Goal: Transaction & Acquisition: Purchase product/service

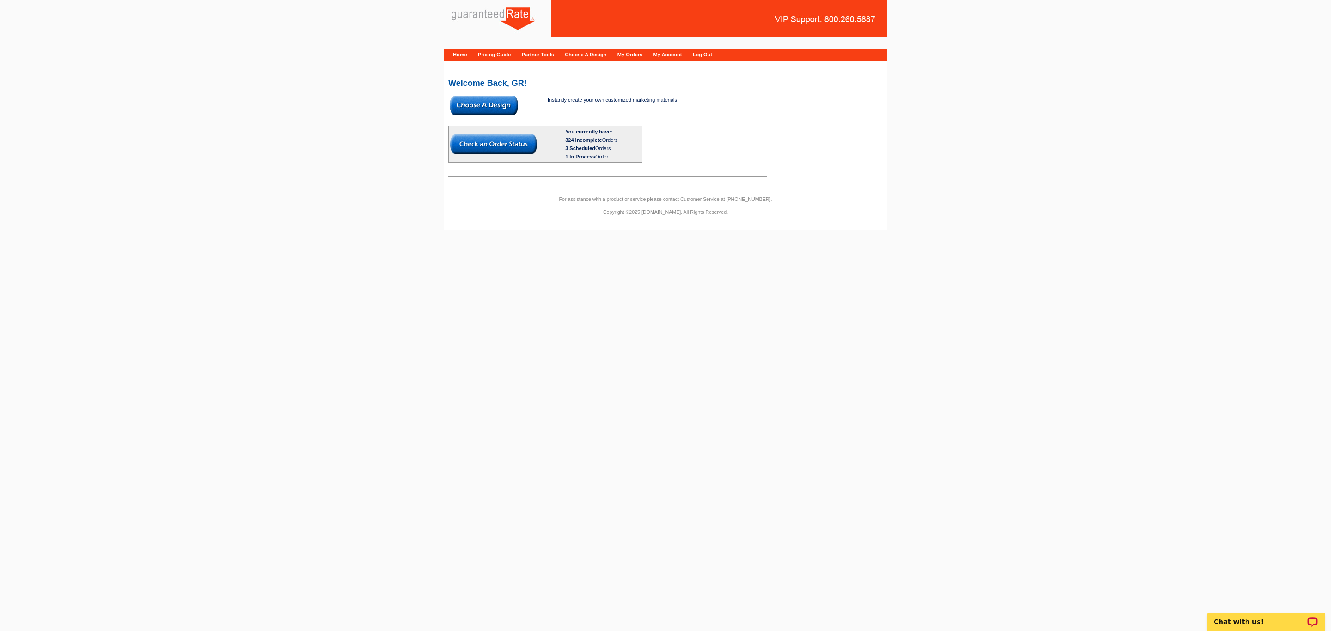
click at [488, 104] on img at bounding box center [484, 105] width 68 height 19
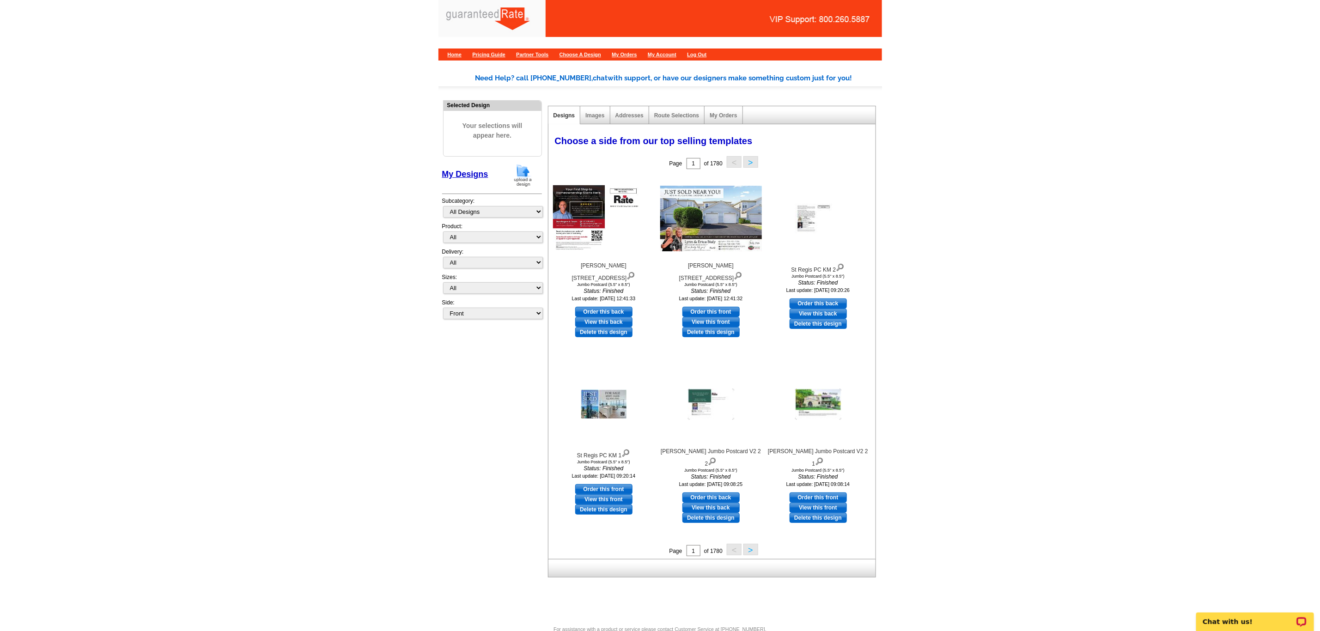
click at [516, 171] on img at bounding box center [523, 176] width 24 height 24
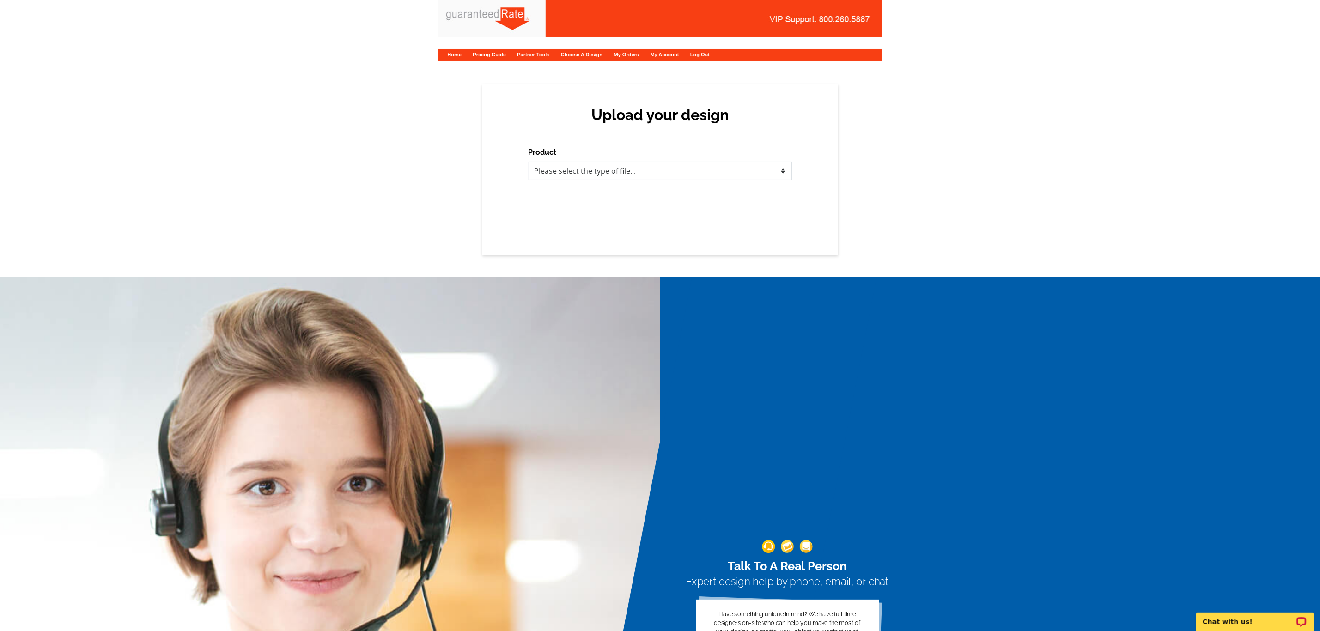
click at [556, 171] on select "Please select the type of file... Postcards Calendars Business Cards Letters an…" at bounding box center [660, 171] width 263 height 18
select select "1"
click at [529, 162] on select "Please select the type of file... Postcards Calendars Business Cards Letters an…" at bounding box center [660, 171] width 263 height 18
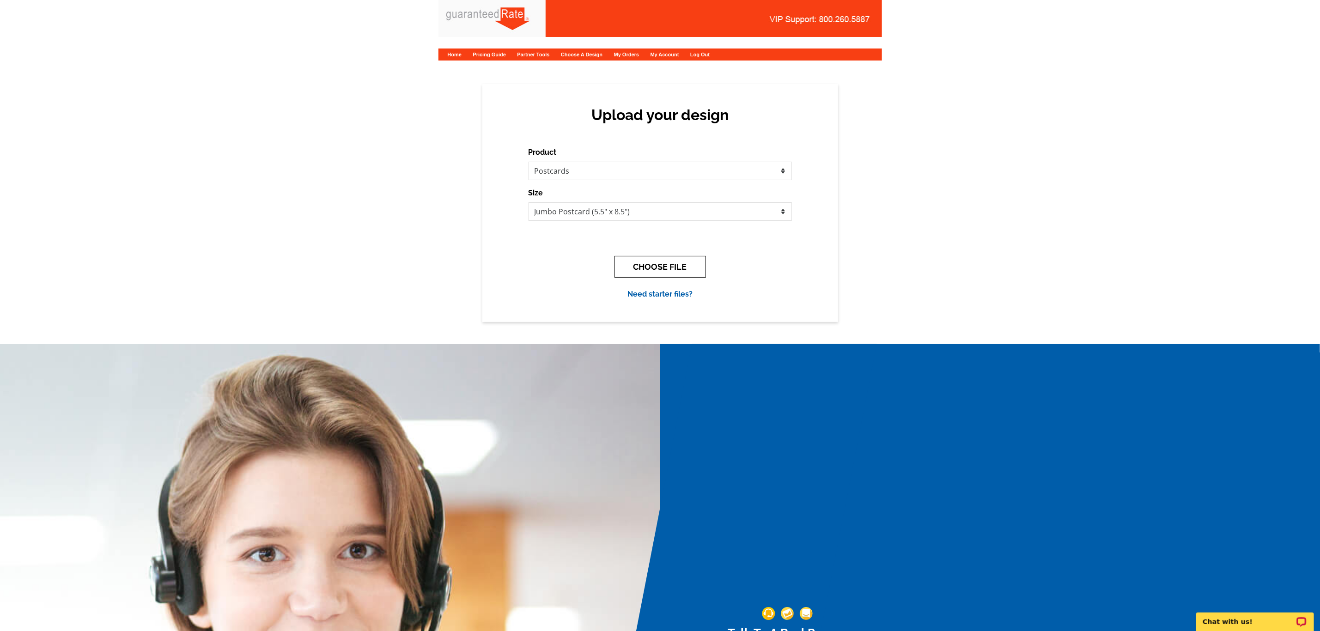
click at [649, 260] on button "CHOOSE FILE" at bounding box center [659, 267] width 91 height 22
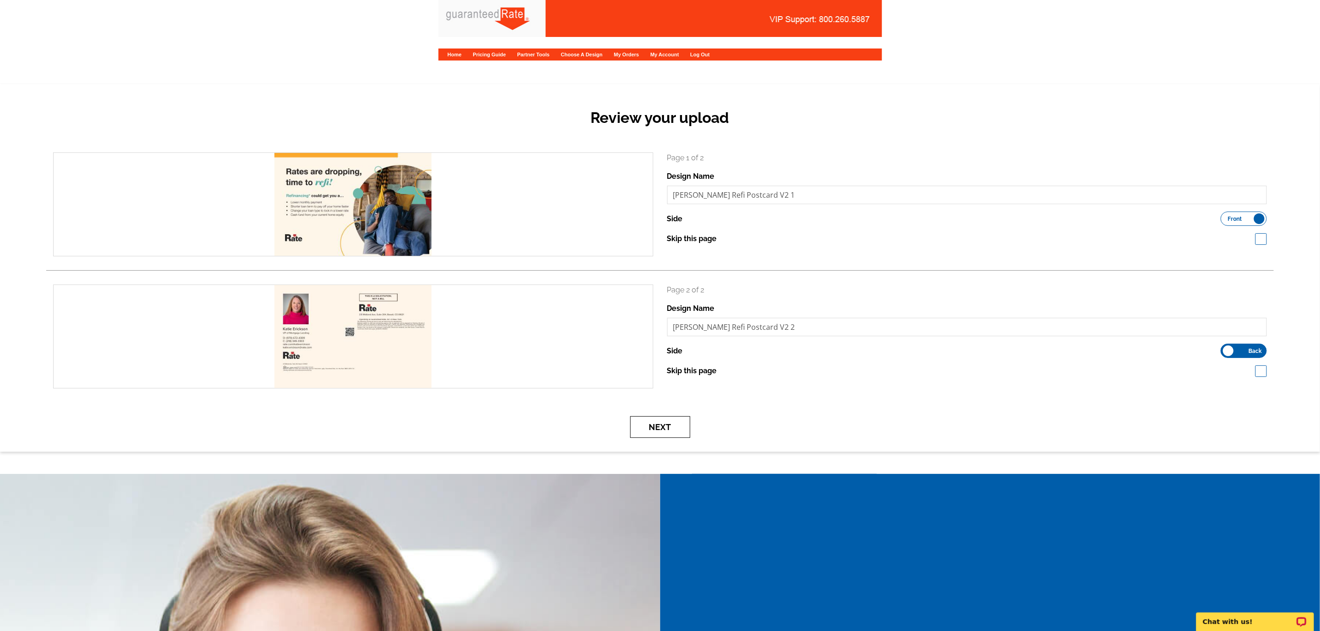
click at [661, 432] on button "Next" at bounding box center [660, 427] width 60 height 22
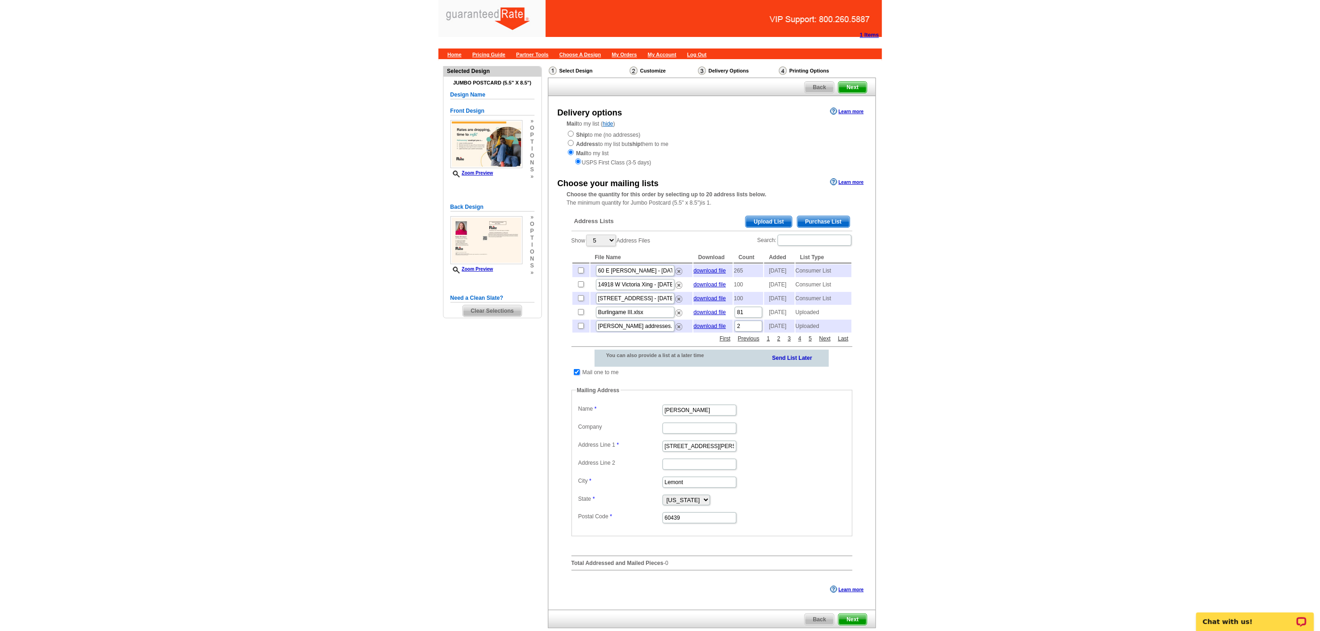
click at [574, 375] on input "checkbox" at bounding box center [577, 372] width 6 height 6
checkbox input "false"
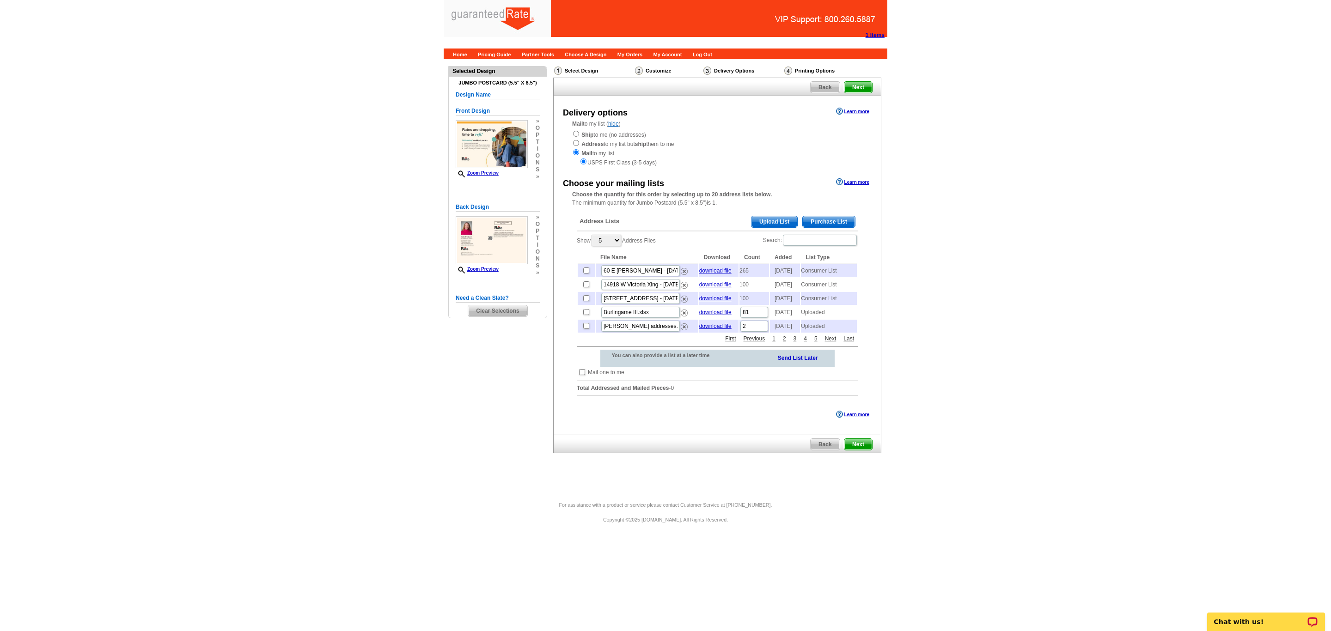
click at [759, 221] on span "Upload List" at bounding box center [774, 221] width 46 height 11
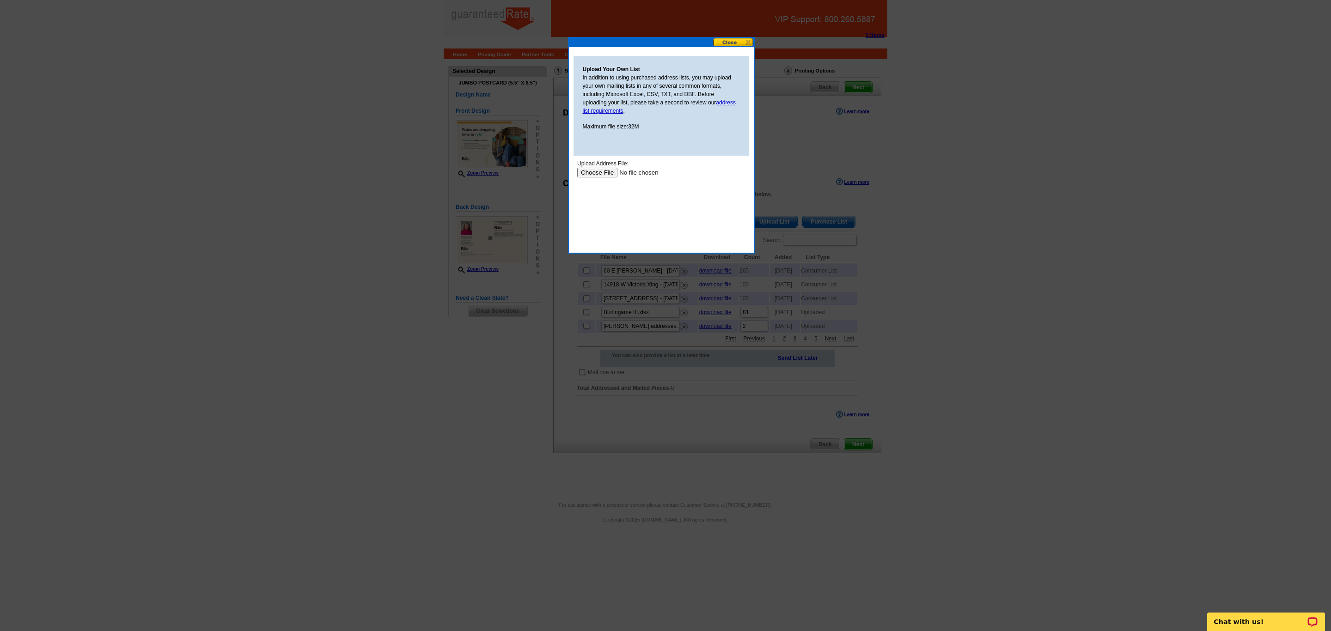
click at [608, 169] on input "file" at bounding box center [635, 173] width 117 height 10
type input "C:\fakepath\Burlingame III.xlsx"
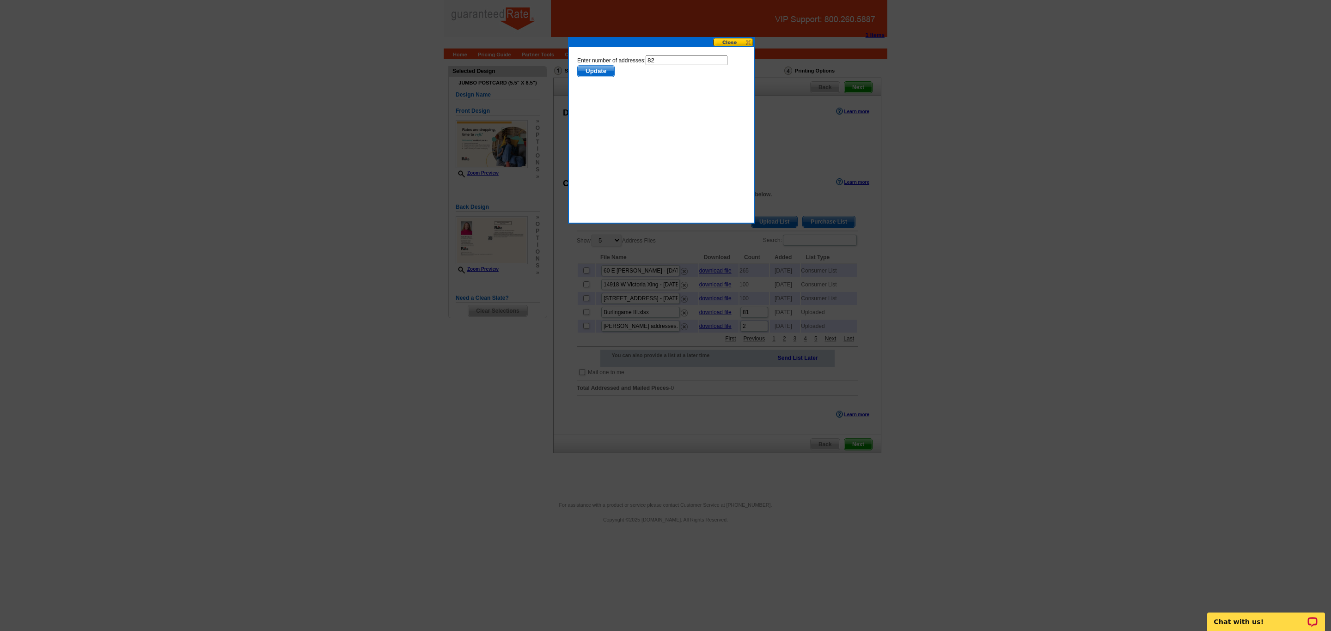
click at [678, 54] on html "Enter number of addresses: 82 Update" at bounding box center [661, 98] width 176 height 92
click at [664, 59] on input "82" at bounding box center [686, 60] width 82 height 10
type input "81"
click at [608, 69] on span "Update" at bounding box center [595, 71] width 36 height 11
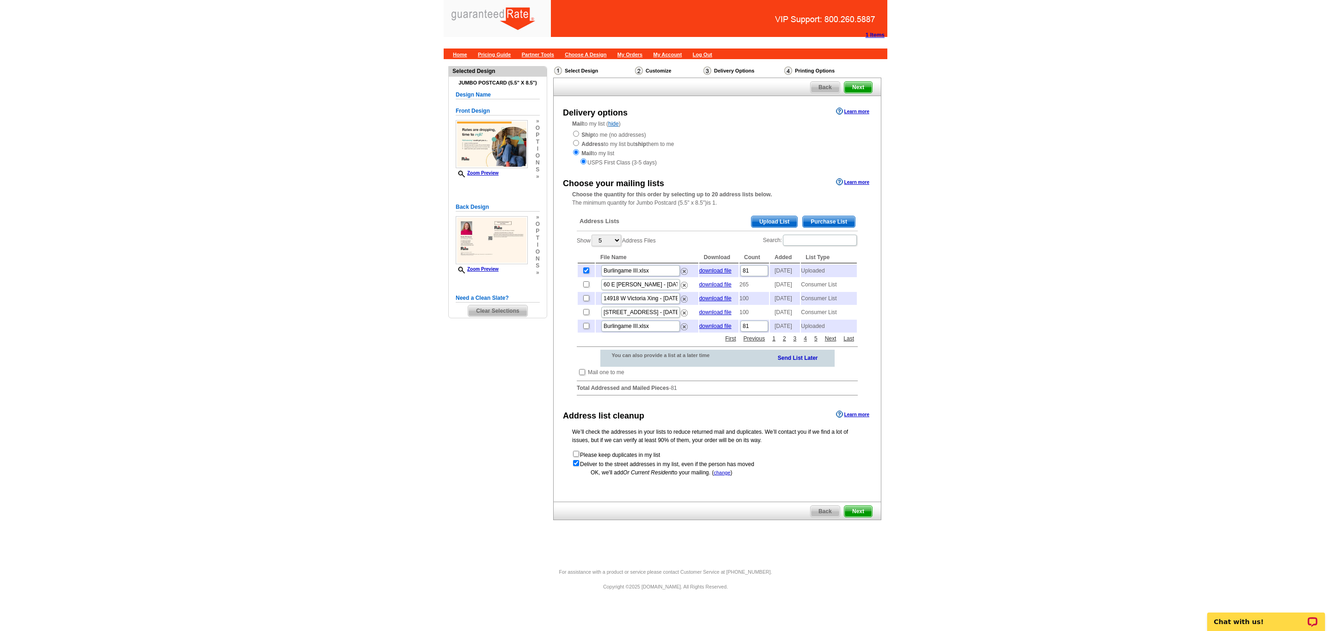
click at [857, 517] on span "Next" at bounding box center [858, 511] width 28 height 11
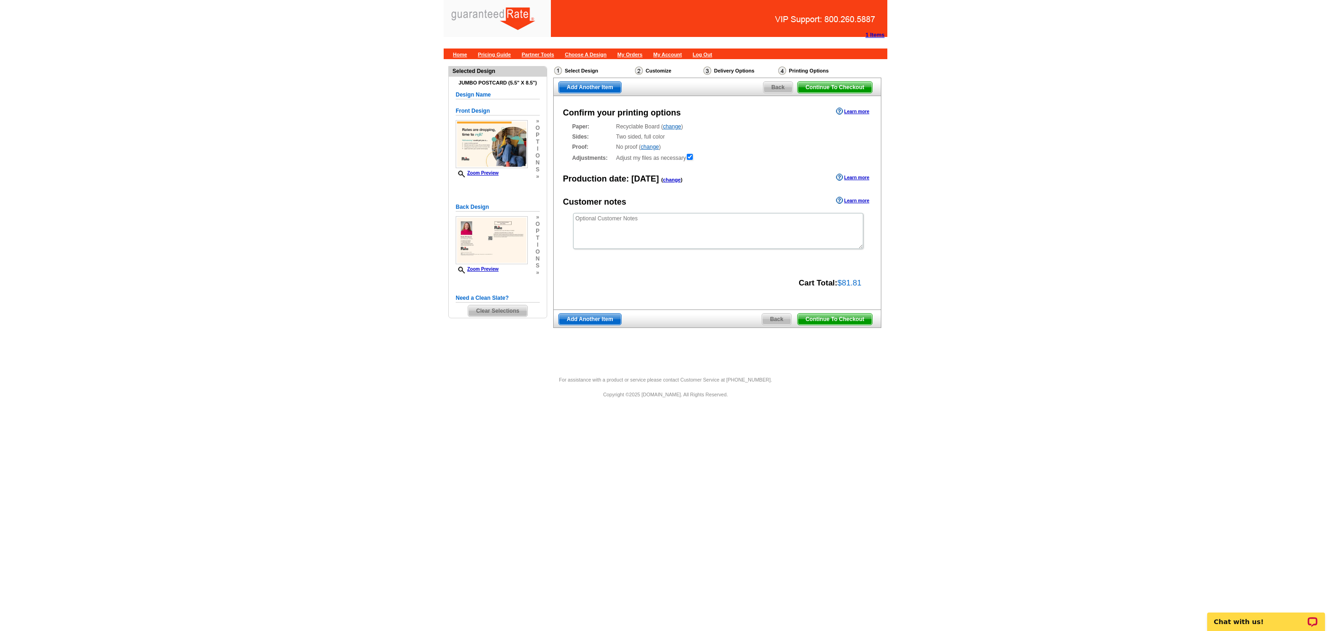
click at [842, 322] on span "Continue To Checkout" at bounding box center [834, 319] width 74 height 11
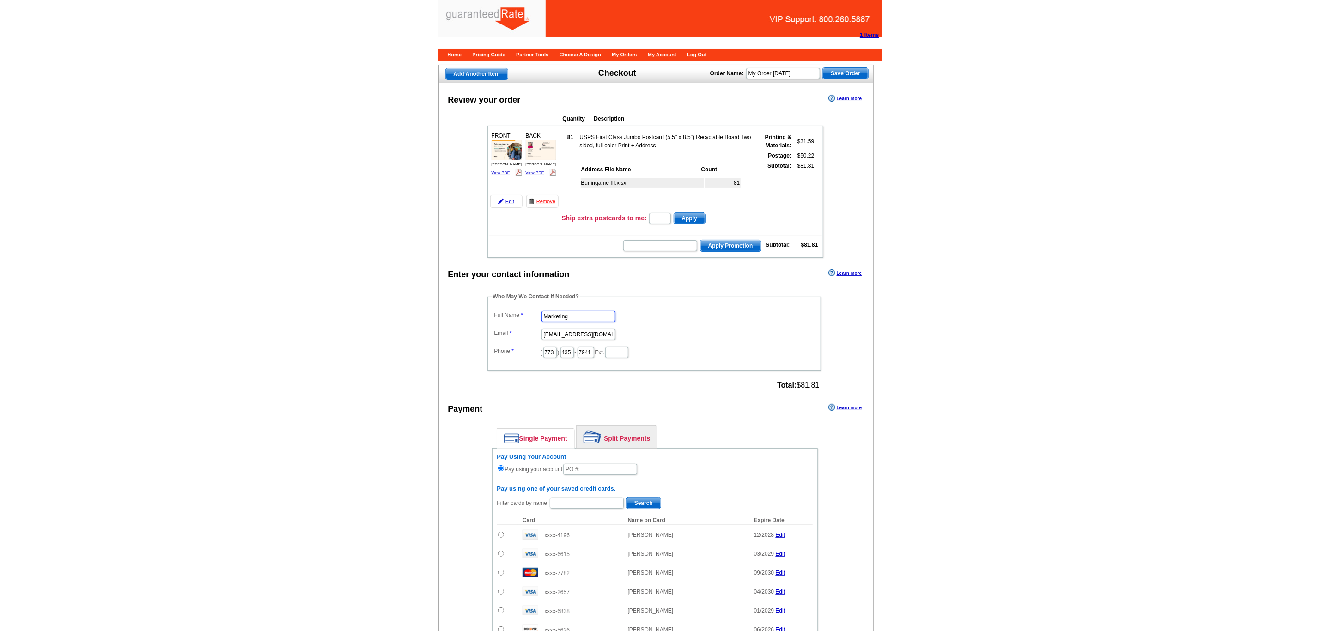
click at [376, 326] on main "Add Another Item Checkout Order Name: My Order [DATE] Save Order Review your or…" at bounding box center [660, 462] width 1320 height 806
click at [585, 322] on input "Marketing" at bounding box center [578, 316] width 74 height 11
drag, startPoint x: 588, startPoint y: 328, endPoint x: 453, endPoint y: 328, distance: 134.9
click at [453, 328] on div "Enter your contact information Learn more Who May We Contact If Needed? Full Na…" at bounding box center [656, 548] width 435 height 563
type input "[PERSON_NAME]"
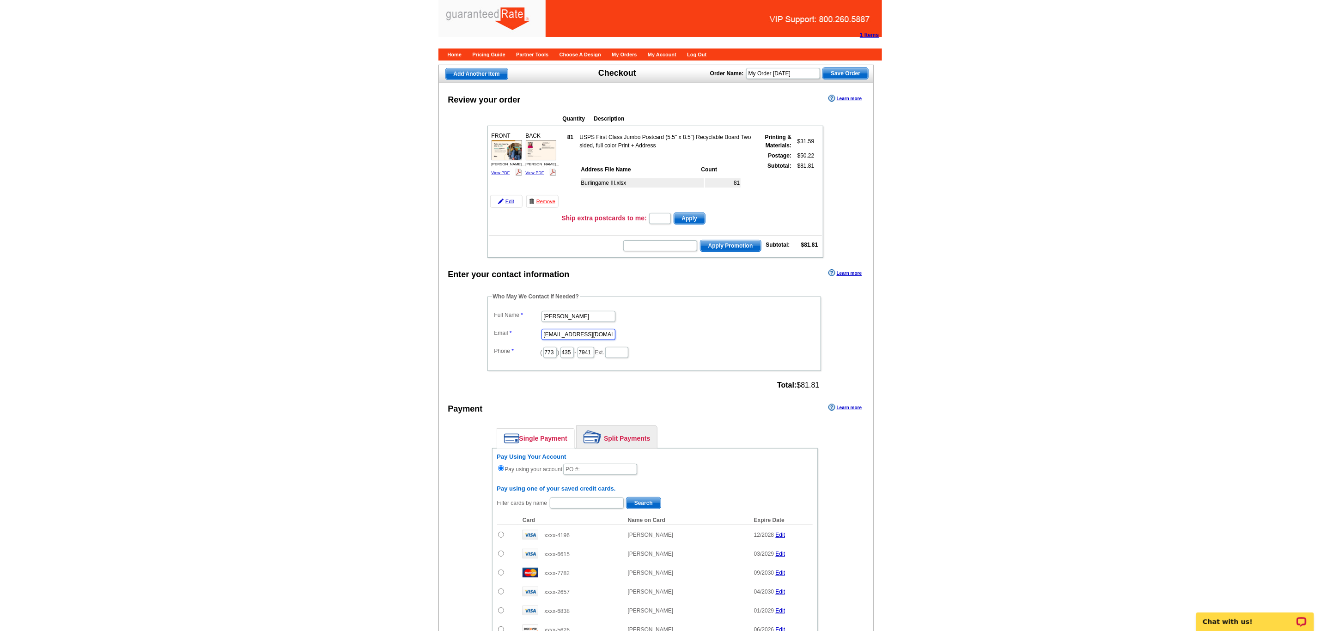
type input "n"
type input "[PERSON_NAME][EMAIL_ADDRESS][PERSON_NAME][DOMAIN_NAME]"
click at [585, 322] on input "[PERSON_NAME]" at bounding box center [578, 316] width 74 height 11
type input "[PERSON_NAME]"
click at [574, 358] on input "435" at bounding box center [566, 352] width 13 height 11
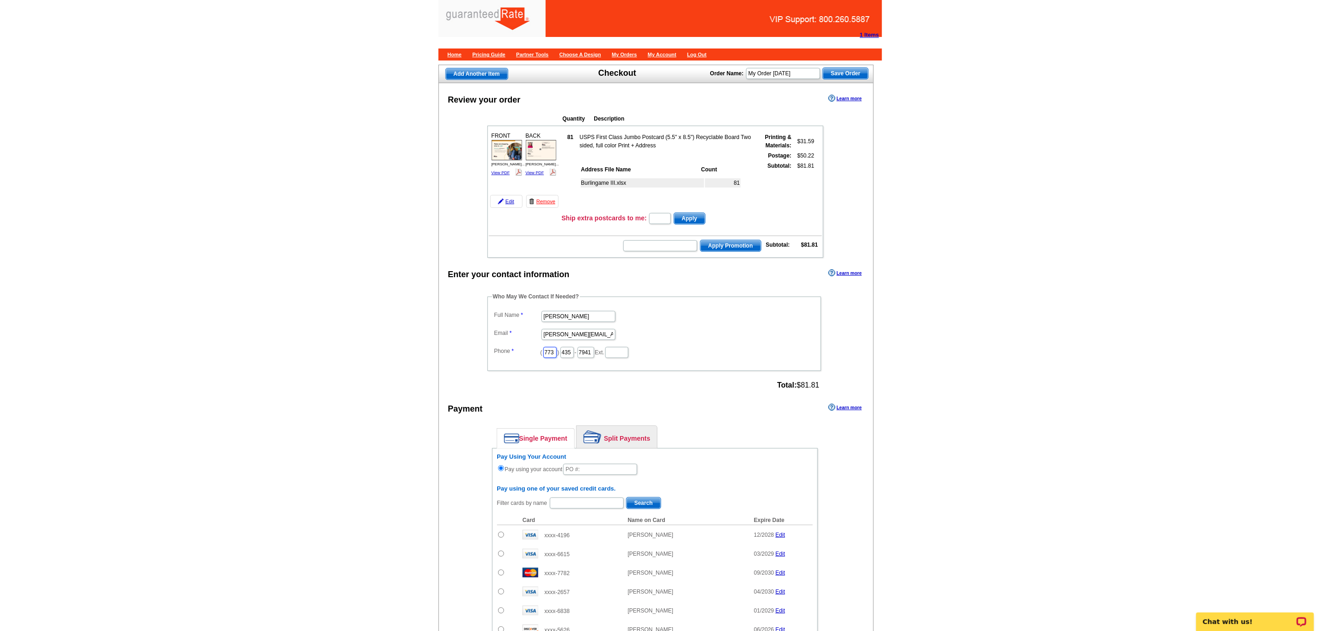
drag, startPoint x: 555, startPoint y: 365, endPoint x: 396, endPoint y: 341, distance: 160.3
click at [396, 341] on main "Add Another Item Checkout Order Name: My Order [DATE] Save Order Review your or…" at bounding box center [660, 462] width 1320 height 806
type input "312"
type input "509"
type input "4245"
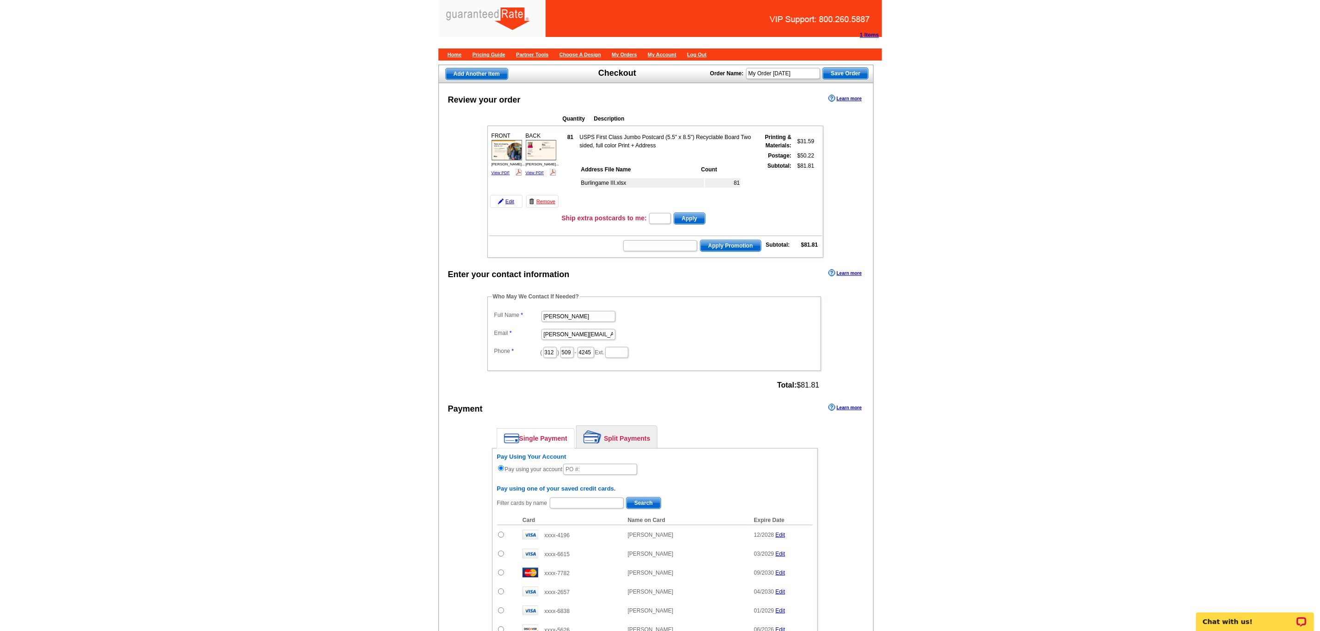
click at [413, 334] on main "Add Another Item Checkout Order Name: My Order [DATE] Save Order Review your or…" at bounding box center [660, 462] width 1320 height 806
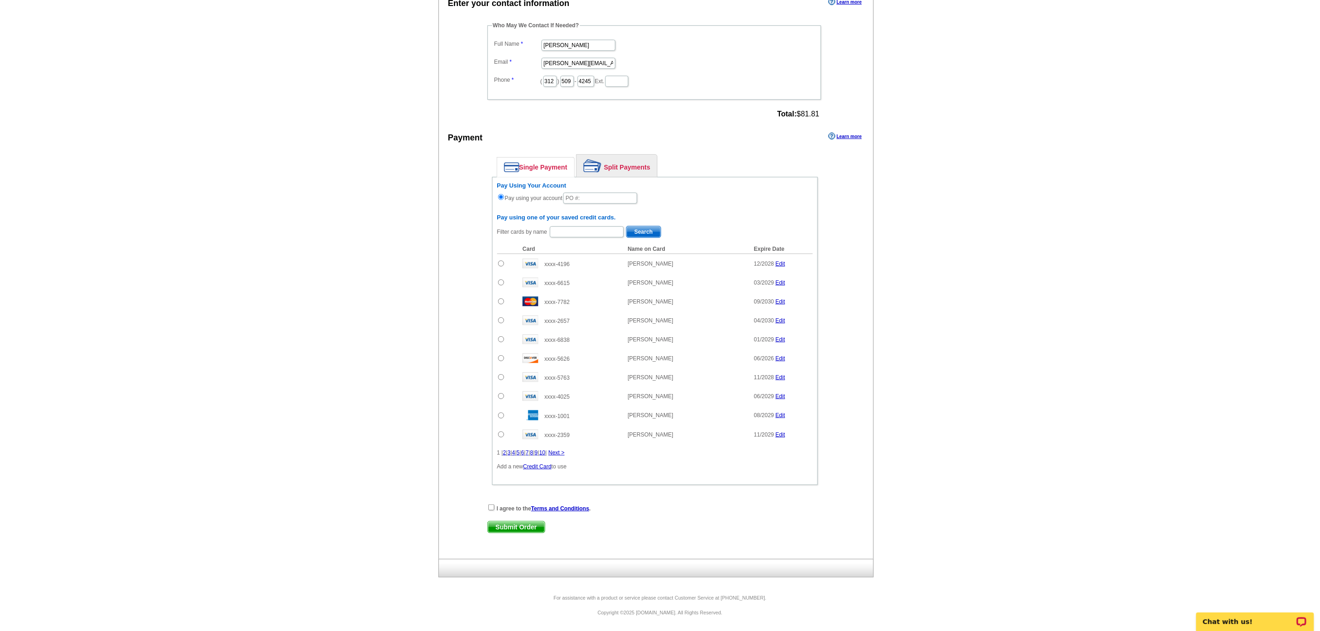
scroll to position [293, 0]
click at [584, 193] on input "text" at bounding box center [600, 198] width 74 height 11
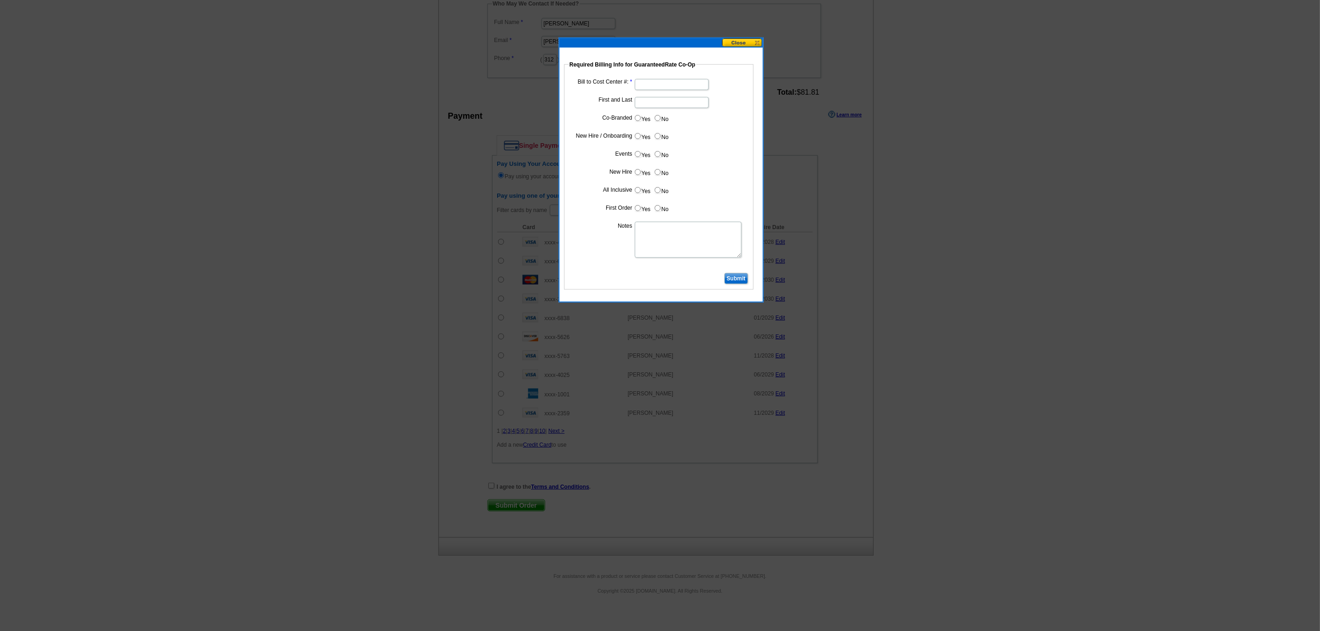
type input "1012025_"
click at [640, 84] on input "Bill to Cost Center #:" at bounding box center [672, 84] width 74 height 11
type input "5000"
click at [648, 109] on dd at bounding box center [659, 102] width 180 height 14
click at [646, 101] on input "First and Last" at bounding box center [672, 102] width 74 height 11
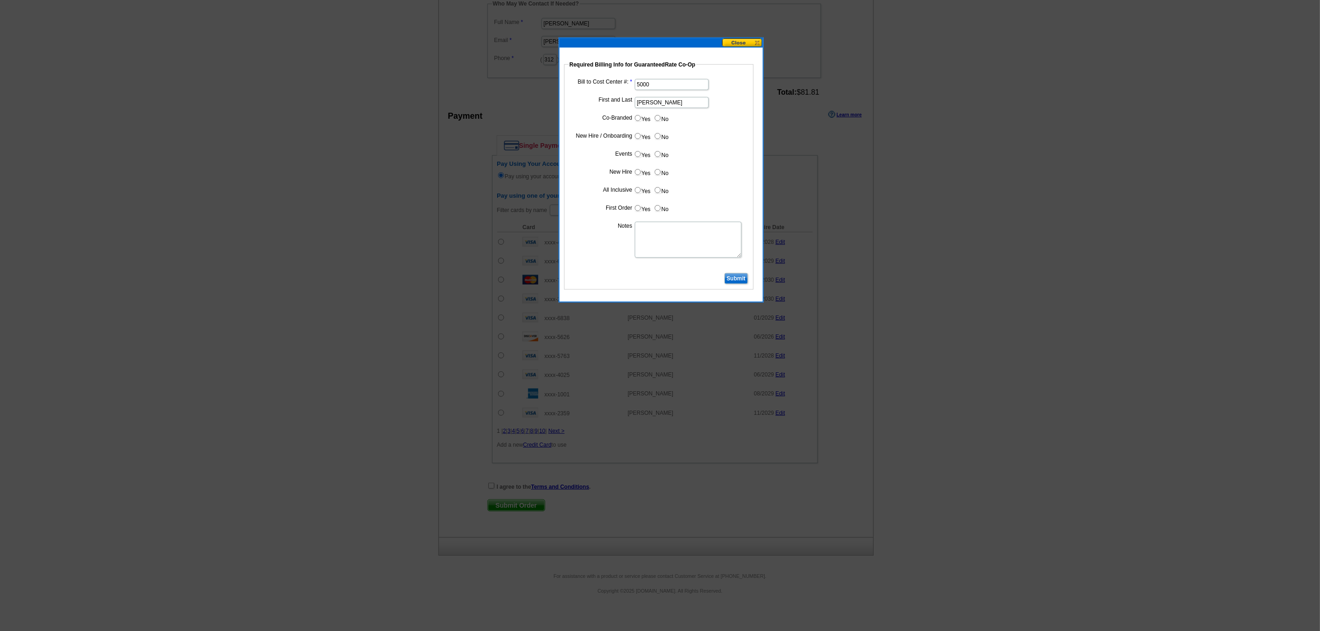
type input "[PERSON_NAME]"
click at [656, 122] on label "No" at bounding box center [661, 118] width 15 height 11
click at [656, 121] on input "No" at bounding box center [658, 118] width 6 height 6
radio input "true"
click at [656, 137] on input "No" at bounding box center [658, 136] width 6 height 6
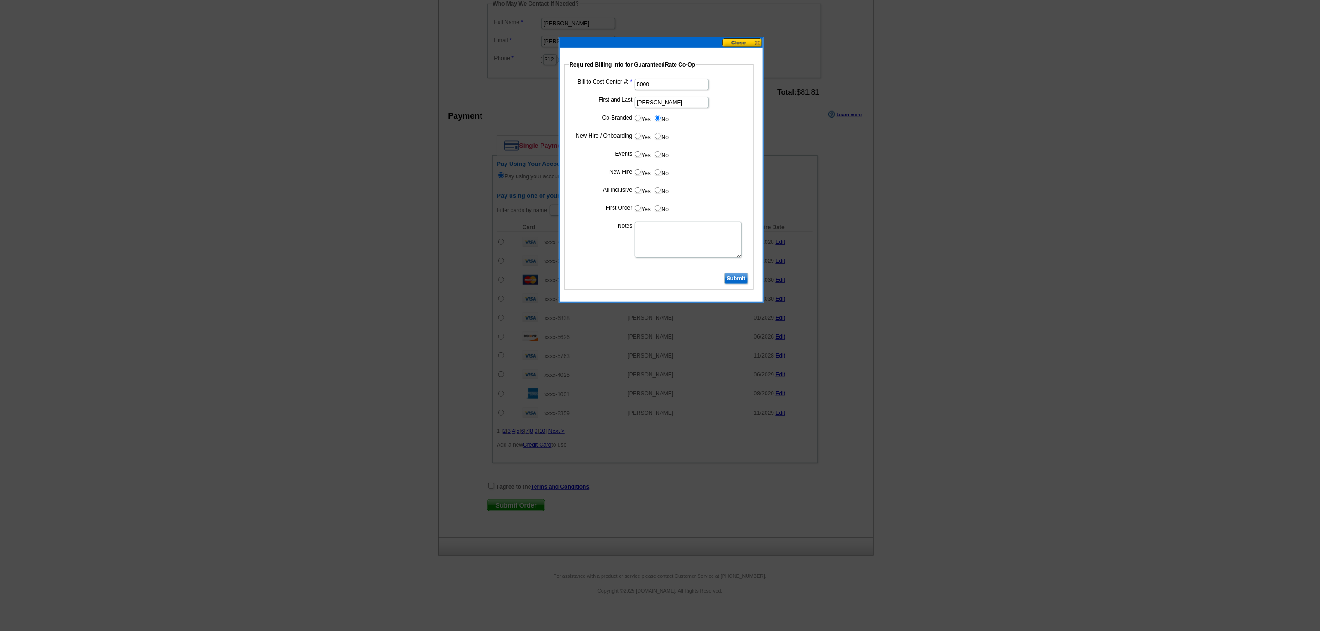
radio input "true"
click at [656, 154] on input "No" at bounding box center [658, 154] width 6 height 6
radio input "true"
click at [655, 175] on input "No" at bounding box center [658, 172] width 6 height 6
radio input "true"
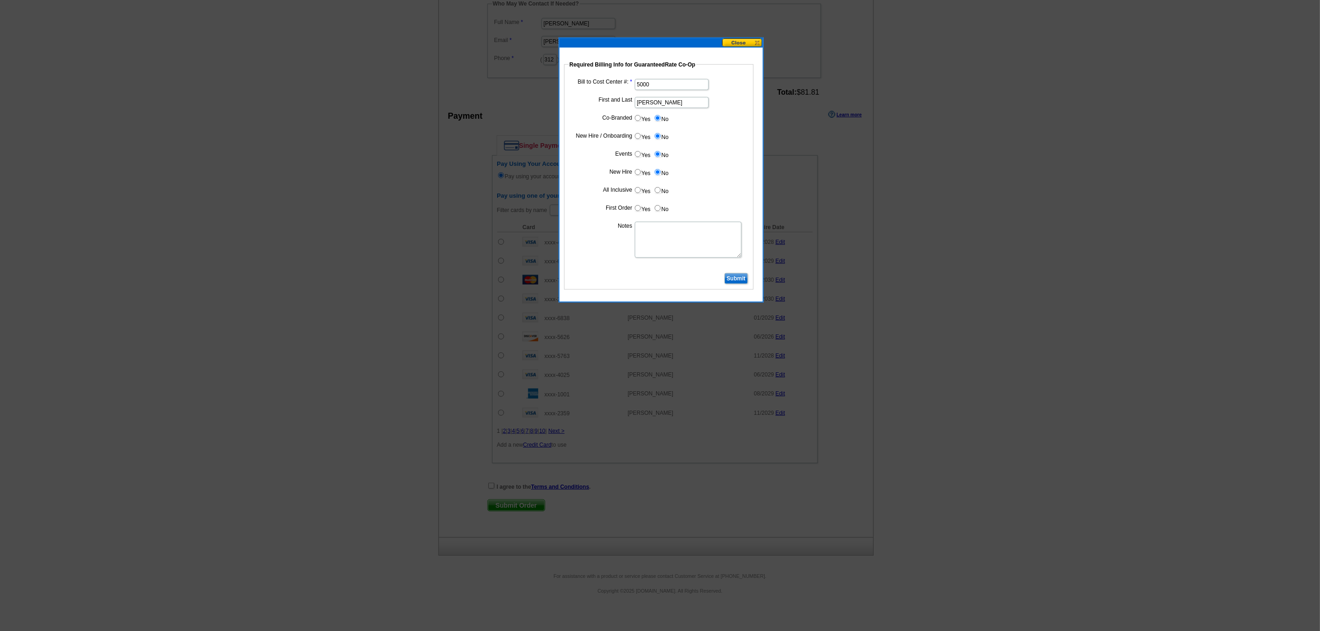
click at [655, 193] on input "No" at bounding box center [658, 190] width 6 height 6
radio input "true"
click at [656, 210] on input "No" at bounding box center [658, 208] width 6 height 6
radio input "true"
click at [656, 233] on textarea "Notes" at bounding box center [688, 240] width 107 height 36
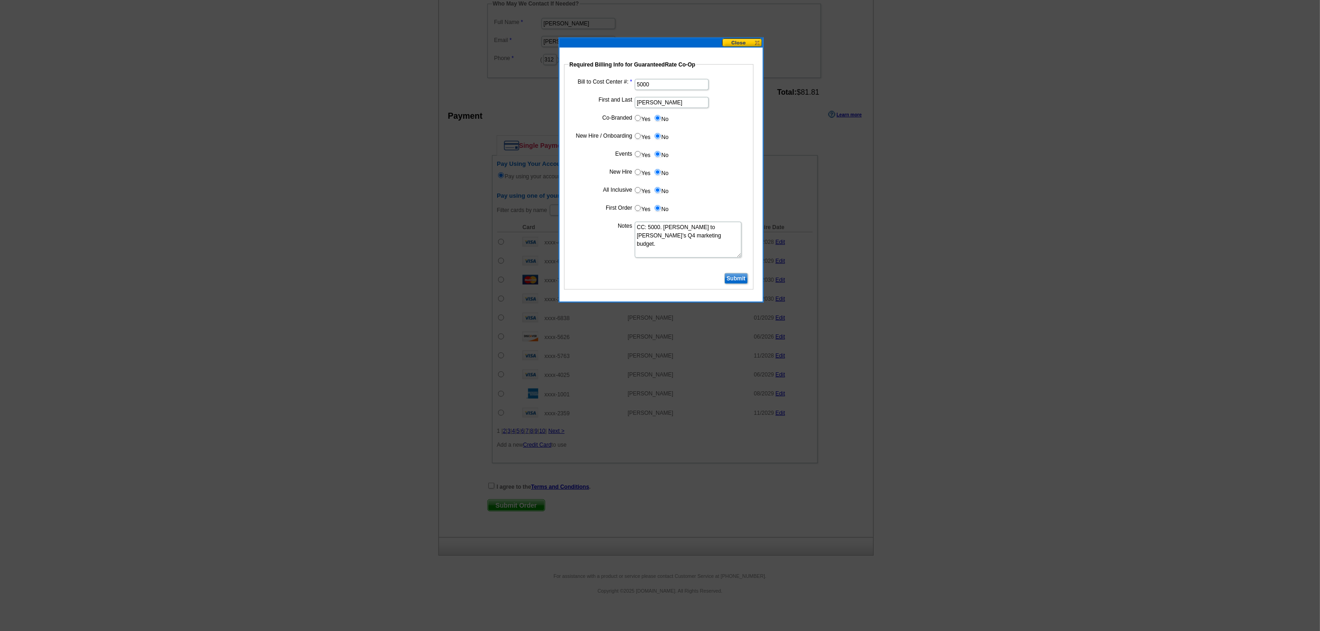
type textarea "CC: 5000. [PERSON_NAME] to [PERSON_NAME]'s Q4 marketing budget."
click at [740, 279] on input "Submit" at bounding box center [736, 278] width 24 height 11
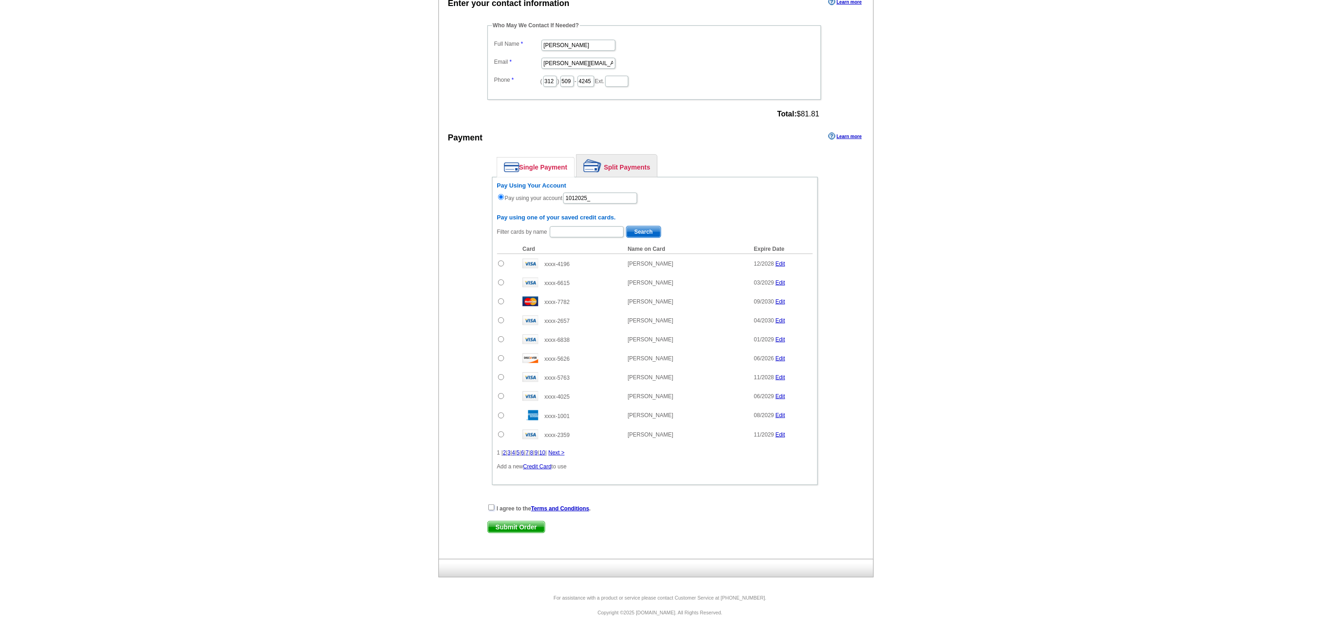
click at [492, 505] on input "checkbox" at bounding box center [491, 508] width 6 height 6
checkbox input "true"
click at [509, 527] on span "Submit Order" at bounding box center [516, 527] width 57 height 11
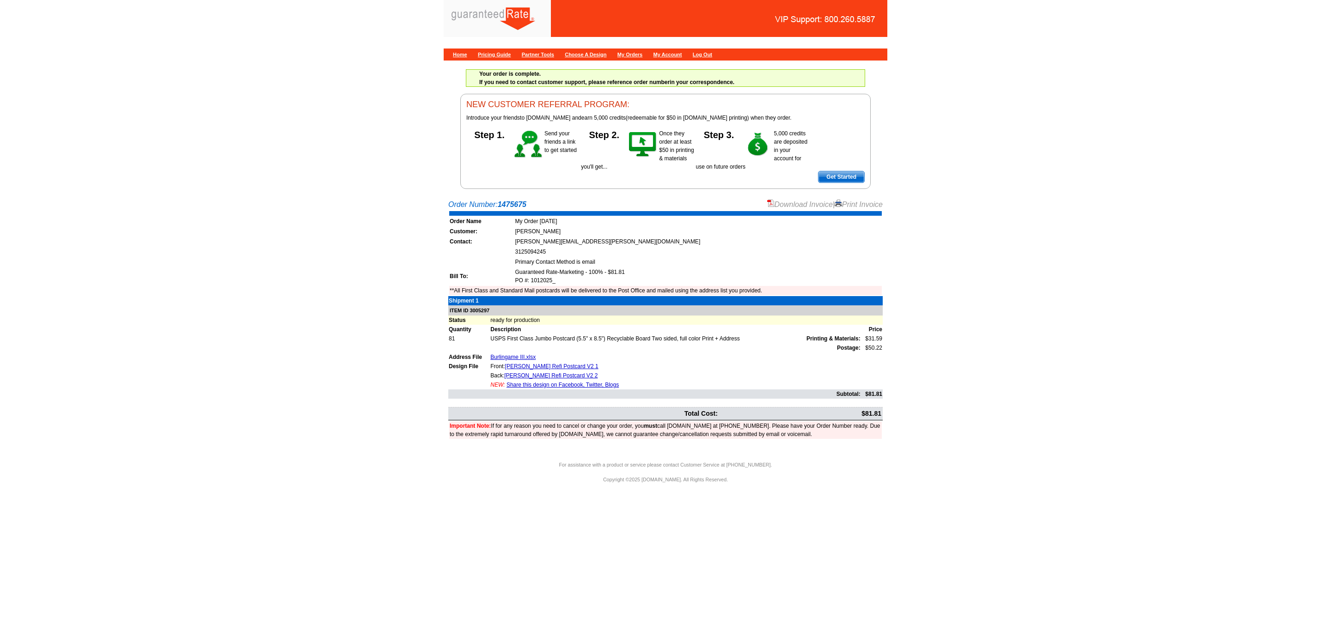
click at [808, 201] on div "Download Invoice | Print Invoice" at bounding box center [825, 204] width 116 height 11
click at [804, 207] on link "Download Invoice" at bounding box center [800, 205] width 66 height 8
drag, startPoint x: 517, startPoint y: 205, endPoint x: 406, endPoint y: 205, distance: 111.3
click at [406, 205] on main "Order Number: 1475675 Download Invoice | Print Invoice Order Name My Order 2025…" at bounding box center [665, 328] width 1331 height 267
copy div "Order Number: 1475675"
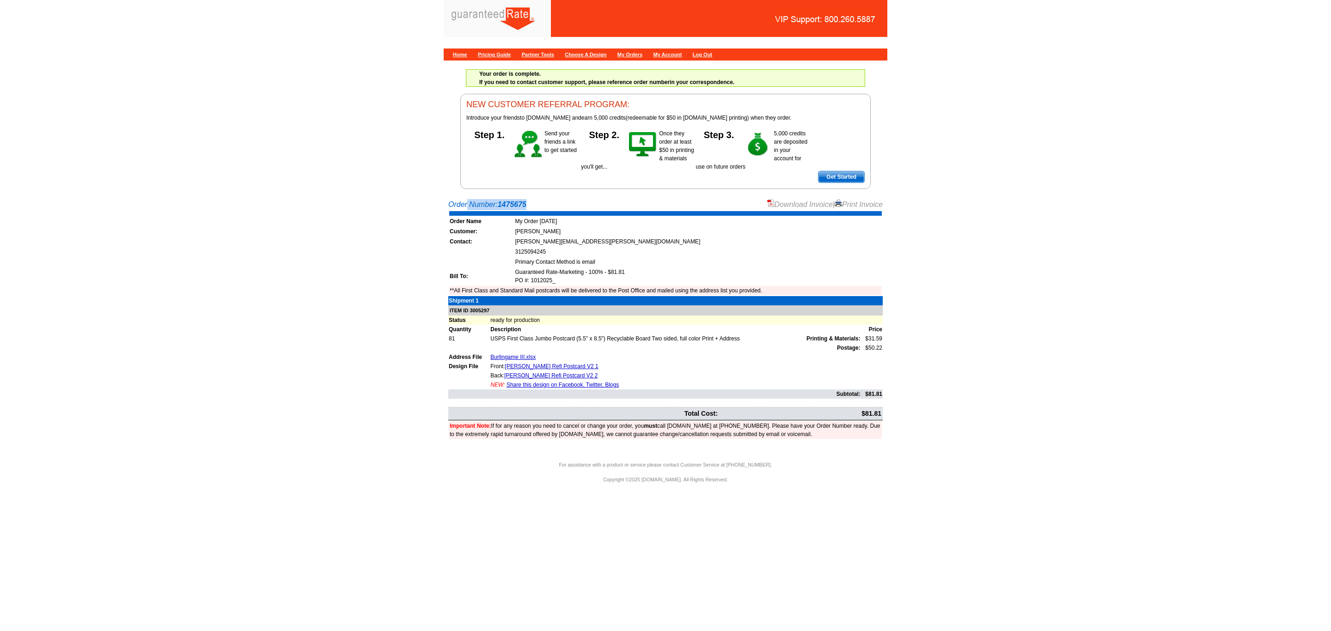
copy div "Order Number: 1475675"
